Goal: Task Accomplishment & Management: Use online tool/utility

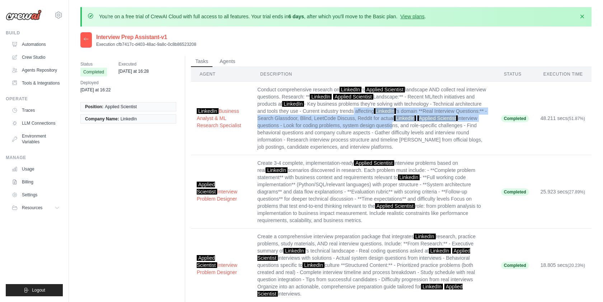
drag, startPoint x: 289, startPoint y: 107, endPoint x: 310, endPoint y: 126, distance: 28.5
click at [310, 126] on td "Conduct comprehensive research on LinkedIn 's Applied Scientist landscape AND c…" at bounding box center [374, 119] width 244 height 74
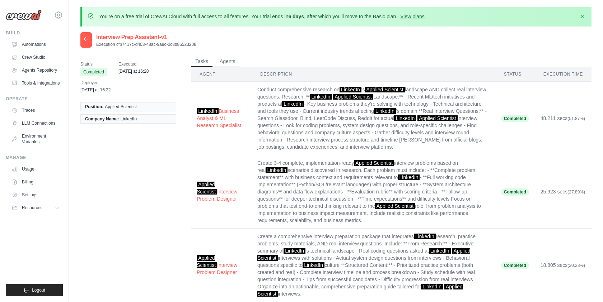
click at [296, 132] on td "Conduct comprehensive research on LinkedIn 's Applied Scientist landscape AND c…" at bounding box center [374, 119] width 244 height 74
